Goal: Transaction & Acquisition: Download file/media

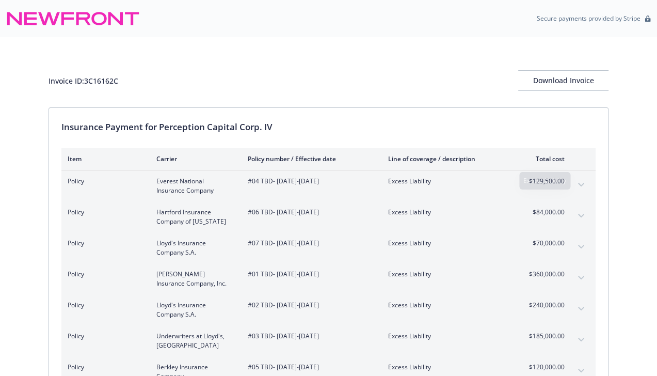
click at [438, 92] on div "Invoice ID: 3C16162C Download Invoice" at bounding box center [329, 72] width 560 height 70
click at [212, 110] on div "Insurance Payment for Perception Capital Corp. IV Item Carrier Policy number / …" at bounding box center [328, 303] width 559 height 390
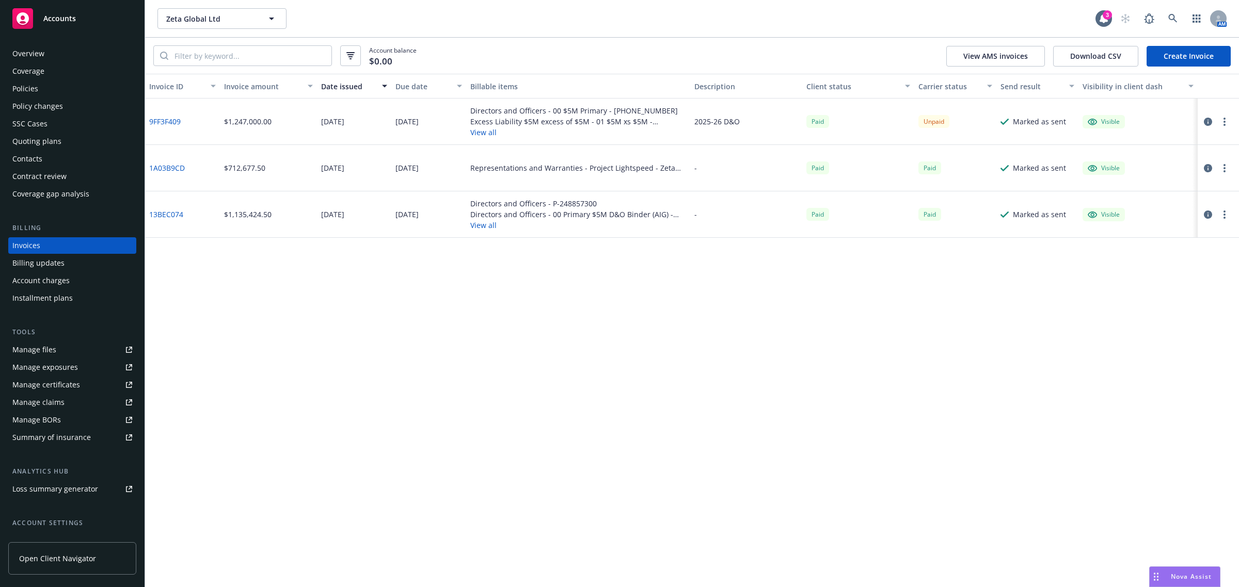
click at [50, 250] on div "Invoices" at bounding box center [72, 245] width 120 height 17
click at [902, 477] on div "Invoice ID Invoice amount Date issued Due date Billable items Description Clien…" at bounding box center [692, 331] width 1094 height 514
